Goal: Task Accomplishment & Management: Manage account settings

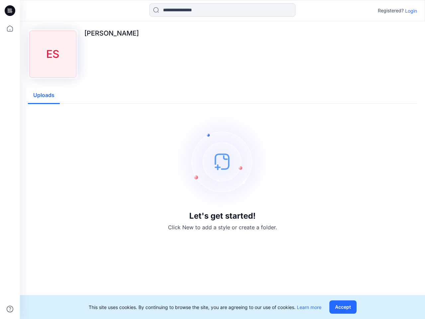
click at [212, 159] on img at bounding box center [223, 162] width 100 height 100
click at [10, 11] on icon at bounding box center [11, 11] width 3 height 0
click at [10, 29] on icon at bounding box center [10, 28] width 15 height 15
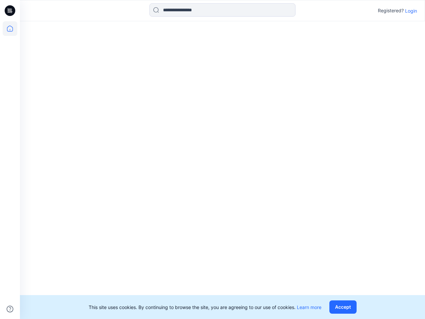
click at [10, 309] on icon at bounding box center [10, 308] width 7 height 7
click at [222, 10] on input at bounding box center [222, 9] width 146 height 13
click at [411, 11] on p "Login" at bounding box center [411, 10] width 12 height 7
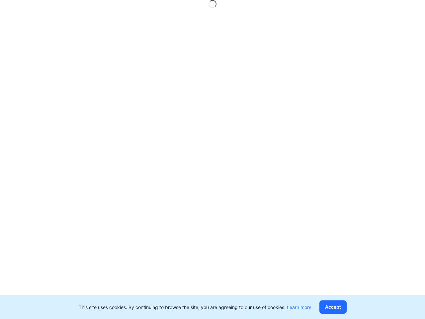
click at [44, 95] on div "Loading..." at bounding box center [212, 159] width 425 height 319
click at [344, 307] on button "Accept" at bounding box center [332, 306] width 27 height 13
